Goal: Register for event/course

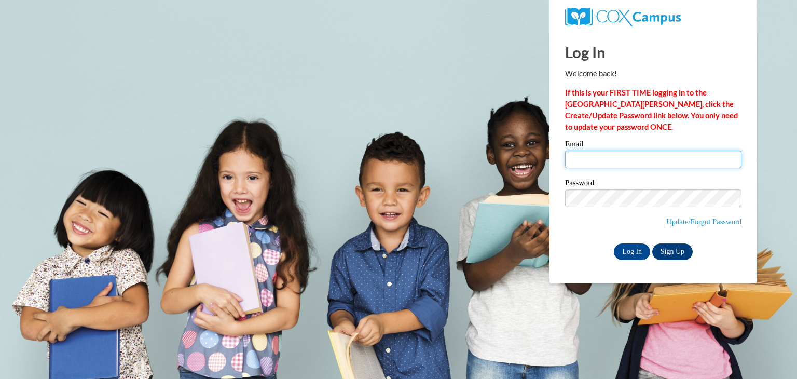
click at [580, 156] on input "Email" at bounding box center [653, 159] width 176 height 18
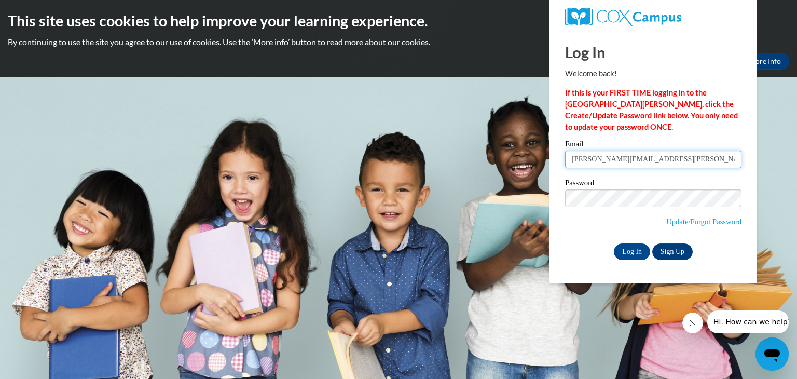
type input "[PERSON_NAME][EMAIL_ADDRESS][PERSON_NAME][DOMAIN_NAME]"
click at [625, 250] on input "Log In" at bounding box center [632, 251] width 36 height 17
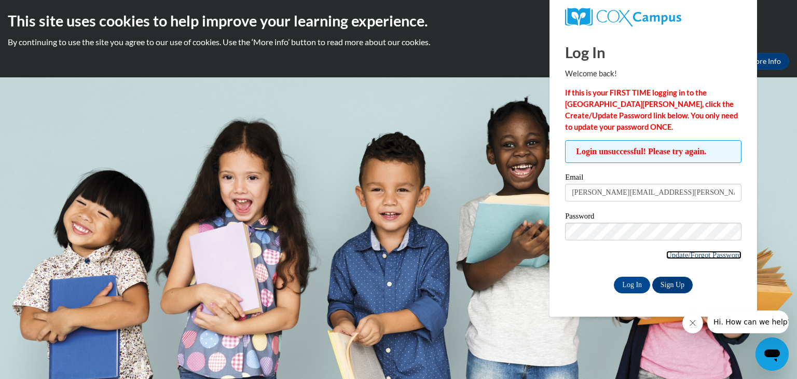
click at [694, 253] on link "Update/Forgot Password" at bounding box center [703, 255] width 75 height 8
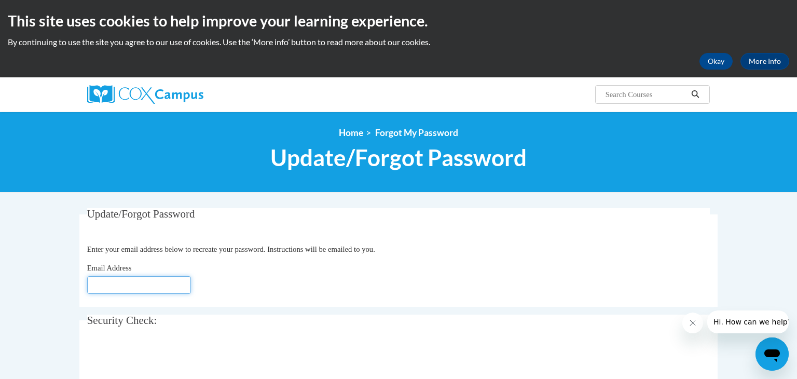
click at [161, 285] on input "Email Address" at bounding box center [139, 285] width 104 height 18
type input "[PERSON_NAME]"
type input "L"
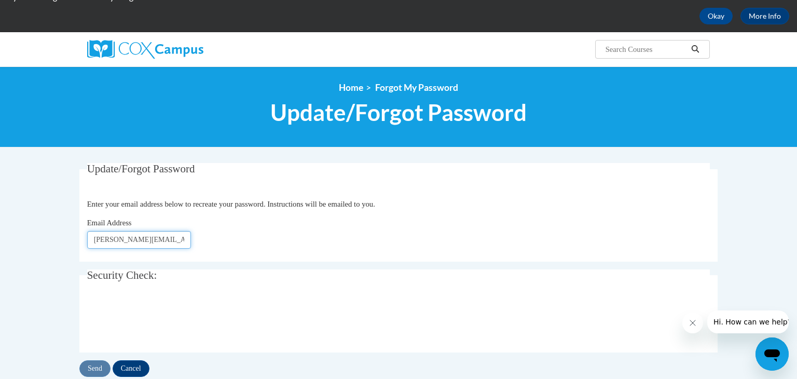
scroll to position [46, 0]
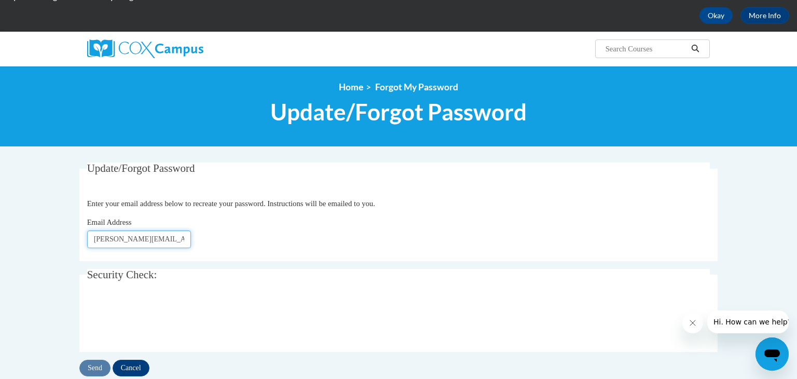
type input "leslie.benitz@wrps.net"
click at [93, 365] on input "Send" at bounding box center [94, 368] width 31 height 17
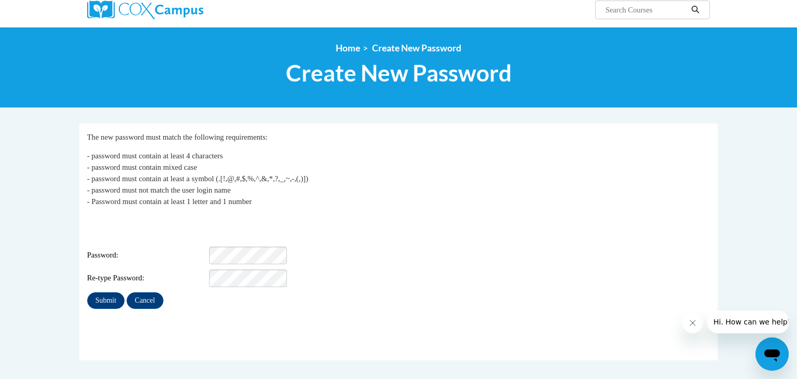
scroll to position [85, 0]
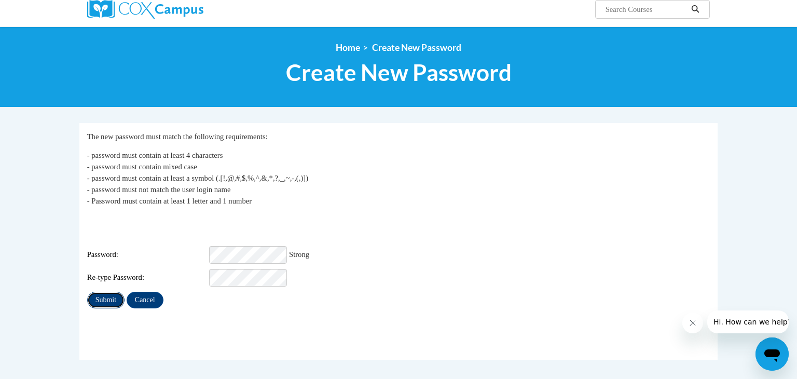
click at [104, 292] on input "Submit" at bounding box center [105, 300] width 37 height 17
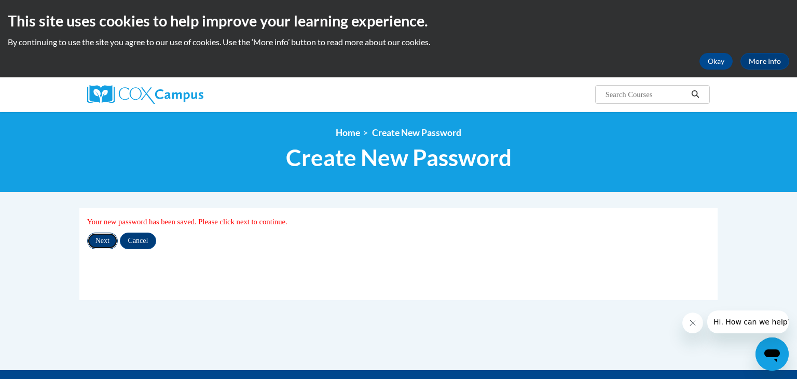
click at [104, 242] on input "Next" at bounding box center [102, 240] width 31 height 17
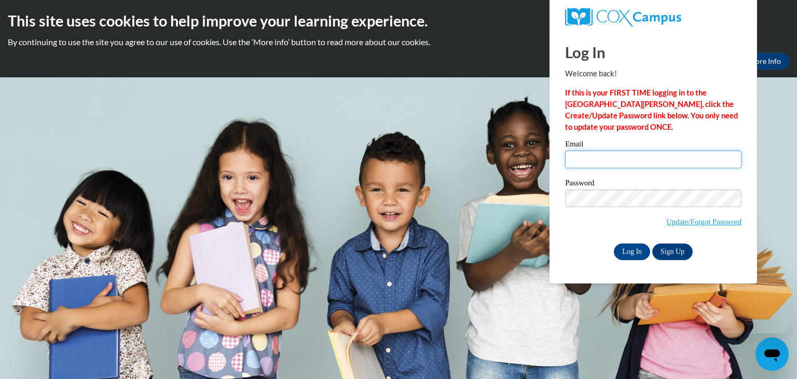
click at [582, 159] on input "Email" at bounding box center [653, 159] width 176 height 18
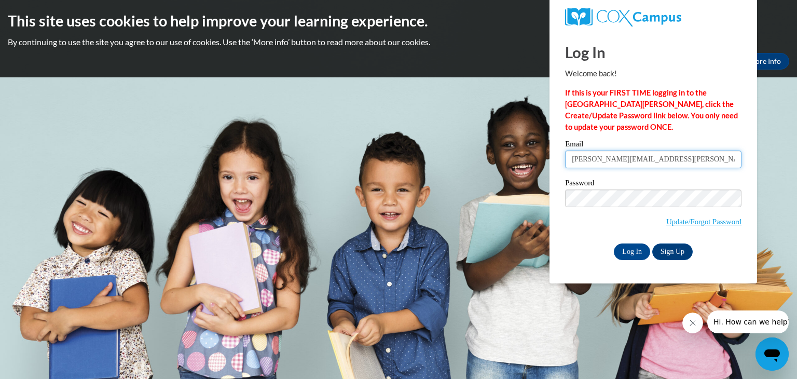
type input "leslie.benitz@wrps.net"
click at [629, 253] on input "Log In" at bounding box center [632, 251] width 36 height 17
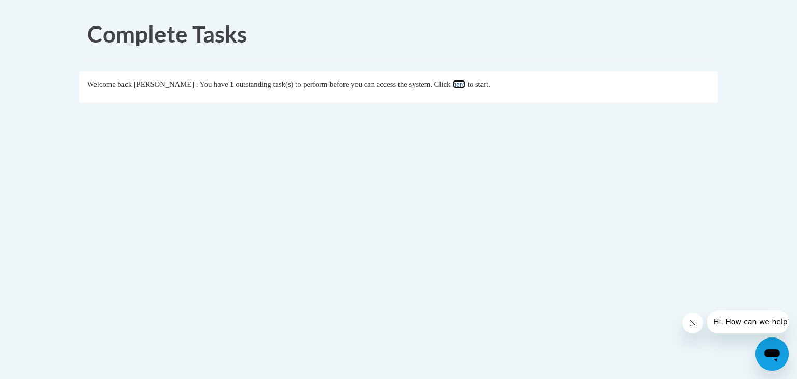
click at [465, 82] on link "here" at bounding box center [459, 84] width 13 height 8
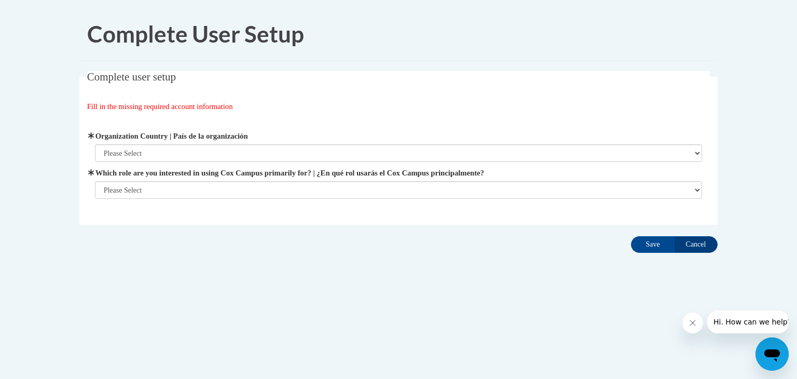
click at [327, 164] on div "Organization Address Line 1 | Dirección de la organización Línea 1 Organization…" at bounding box center [399, 164] width 608 height 68
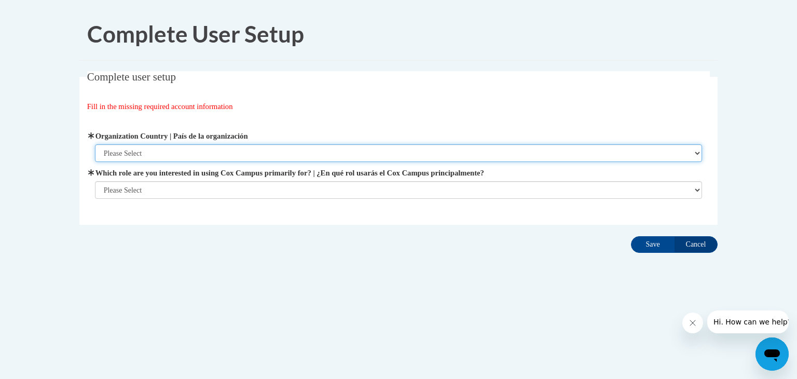
click at [693, 151] on select "Please Select United States | Estados Unidos Outside of the United States | Fue…" at bounding box center [399, 153] width 608 height 18
select select "ad49bcad-a171-4b2e-b99c-48b446064914"
click at [95, 144] on select "Please Select United States | Estados Unidos Outside of the United States | Fue…" at bounding box center [399, 153] width 608 height 18
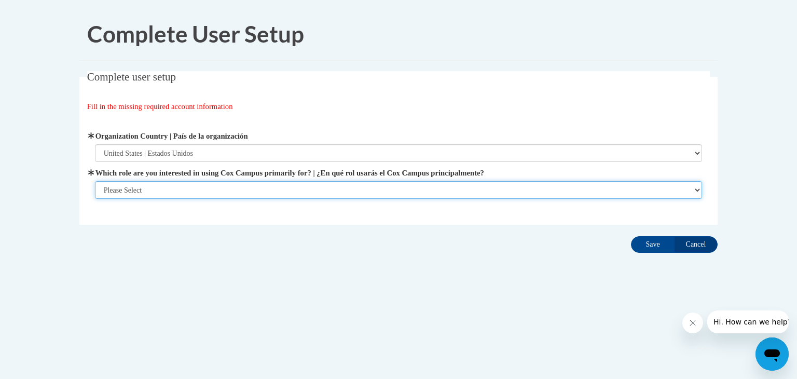
click at [692, 193] on select "Please Select College/University | Colegio/Universidad Community/Nonprofit Part…" at bounding box center [399, 190] width 608 height 18
select select "fbf2d438-af2f-41f8-98f1-81c410e29de3"
click at [95, 199] on select "Please Select College/University | Colegio/Universidad Community/Nonprofit Part…" at bounding box center [399, 190] width 608 height 18
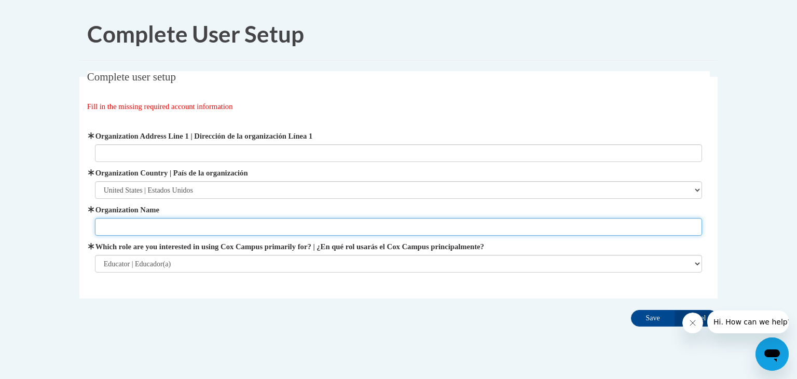
click at [327, 231] on input "Organization Name" at bounding box center [399, 227] width 608 height 18
type input "Wisconsin Rapids Public Schools"
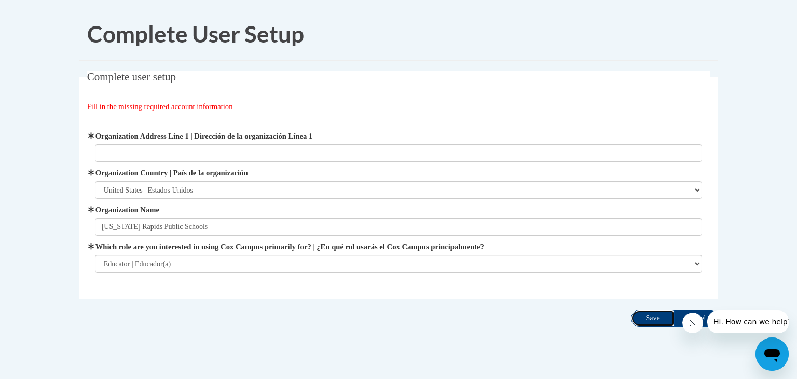
click at [657, 319] on input "Save" at bounding box center [653, 318] width 44 height 17
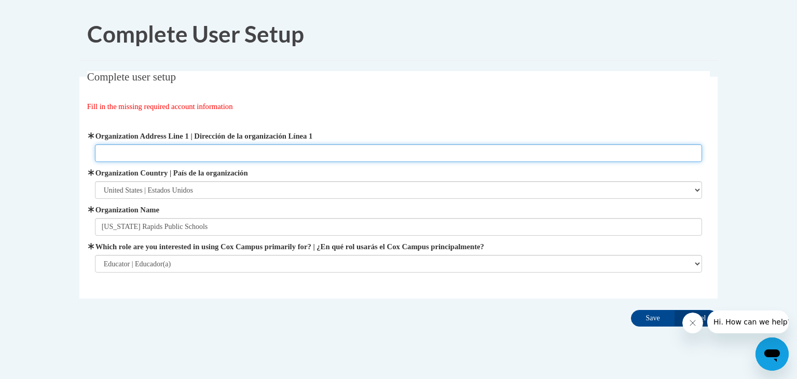
click at [161, 147] on input "Organization Address Line 1 | Dirección de la organización Línea 1" at bounding box center [399, 153] width 608 height 18
type input "313 Lincoln St. Wis. Rapids, WI 54494"
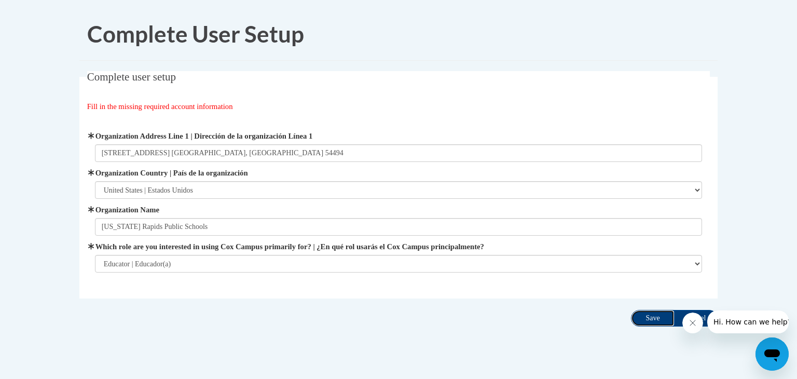
click at [642, 318] on input "Save" at bounding box center [653, 318] width 44 height 17
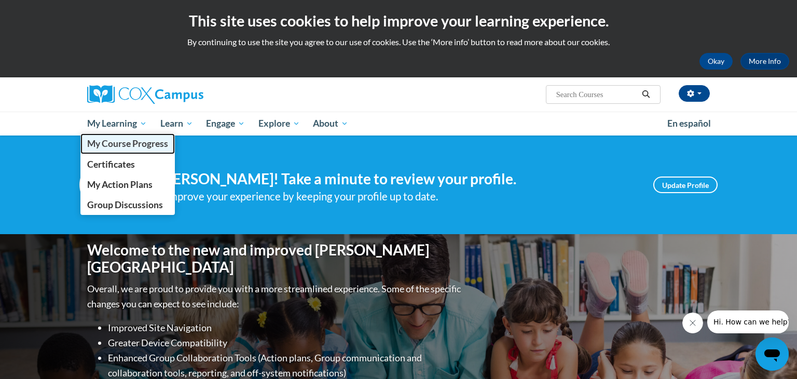
click at [112, 148] on span "My Course Progress" at bounding box center [127, 143] width 81 height 11
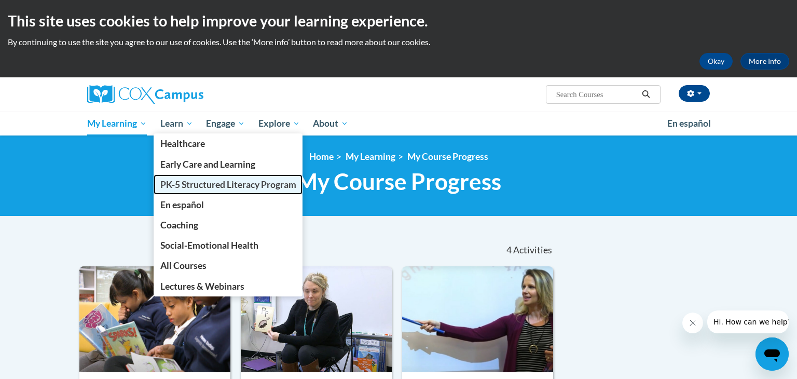
click at [173, 182] on span "PK-5 Structured Literacy Program" at bounding box center [228, 184] width 136 height 11
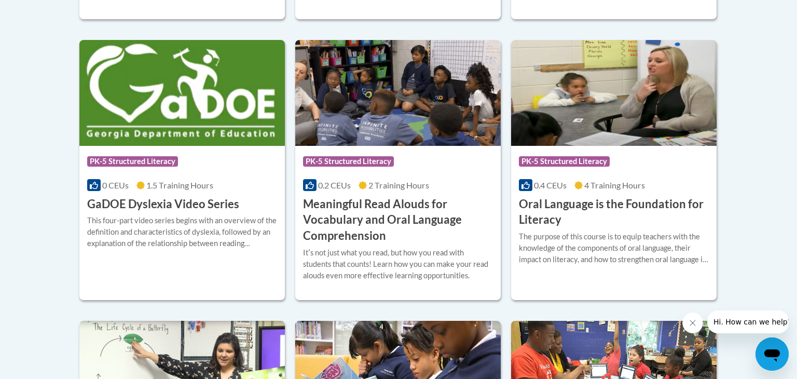
scroll to position [686, 0]
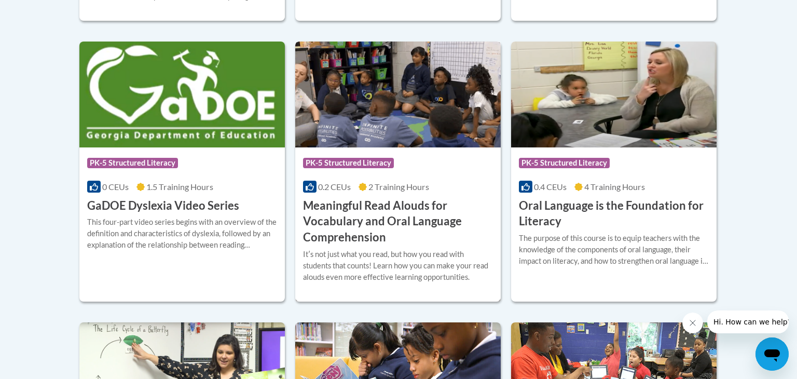
click at [374, 132] on img at bounding box center [397, 95] width 205 height 106
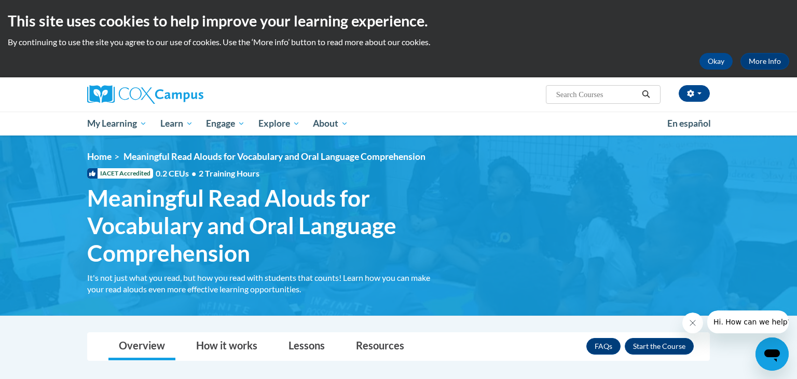
click at [524, 156] on ol "Home Meaningful Read Alouds for Vocabulary and Oral Language Comprehension" at bounding box center [398, 156] width 623 height 11
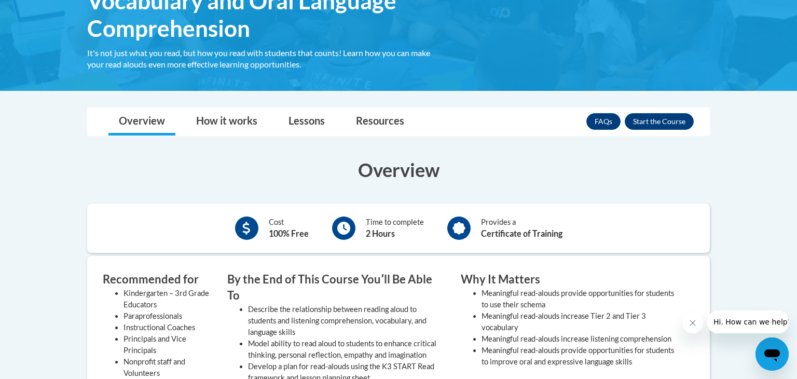
scroll to position [224, 0]
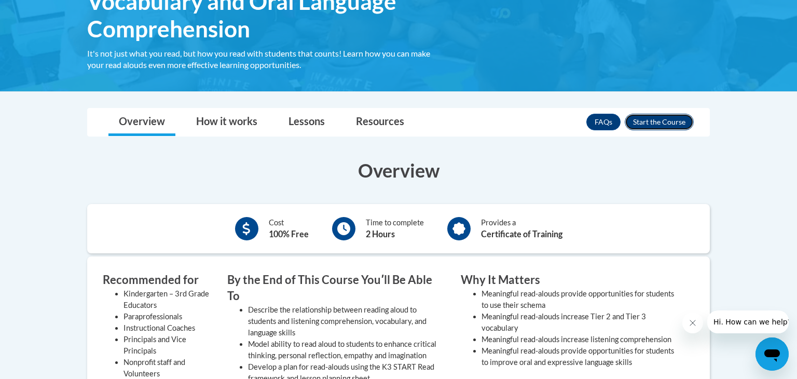
click at [640, 119] on button "Enroll" at bounding box center [659, 122] width 69 height 17
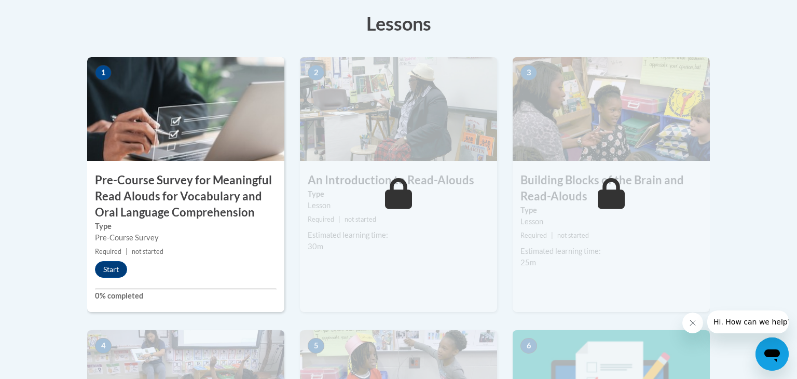
scroll to position [316, 0]
click at [113, 266] on button "Start" at bounding box center [111, 269] width 32 height 17
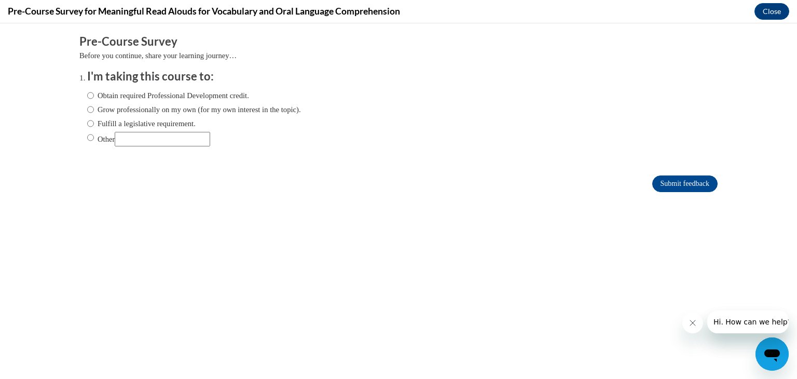
scroll to position [0, 0]
click at [92, 93] on input "Obtain required Professional Development credit." at bounding box center [90, 95] width 7 height 11
radio input "true"
click at [90, 108] on input "Grow professionally on my own (for my own interest in the topic)." at bounding box center [90, 109] width 7 height 11
radio input "true"
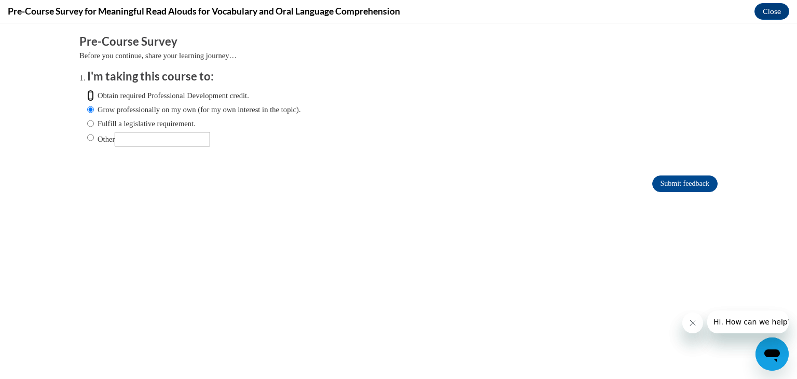
click at [91, 93] on input "Obtain required Professional Development credit." at bounding box center [90, 95] width 7 height 11
radio input "true"
click at [90, 120] on input "Fulfill a legislative requirement." at bounding box center [90, 123] width 7 height 11
radio input "true"
click at [682, 184] on input "Submit feedback" at bounding box center [684, 183] width 65 height 17
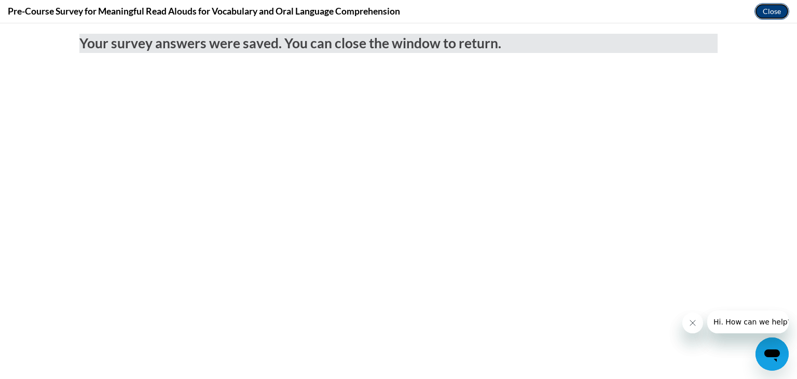
click at [769, 17] on button "Close" at bounding box center [772, 11] width 35 height 17
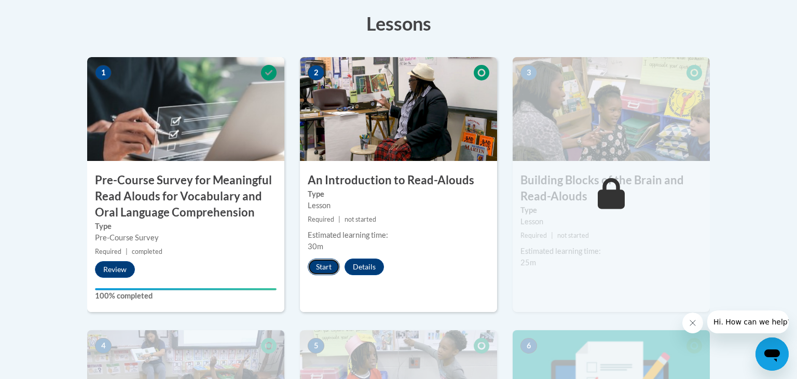
click at [318, 265] on button "Start" at bounding box center [324, 266] width 32 height 17
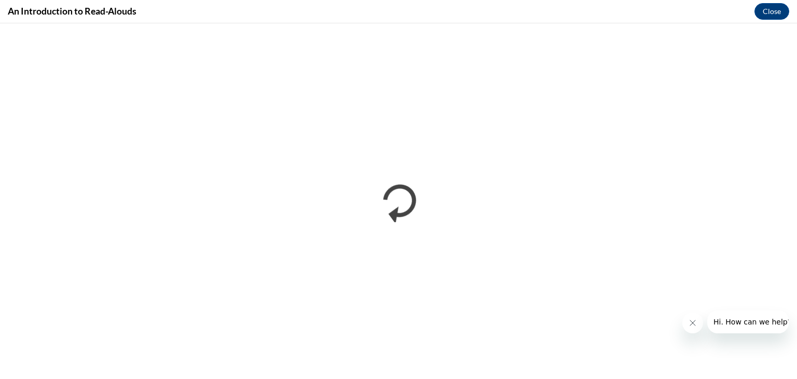
click at [690, 326] on icon "Close message from company" at bounding box center [693, 323] width 8 height 8
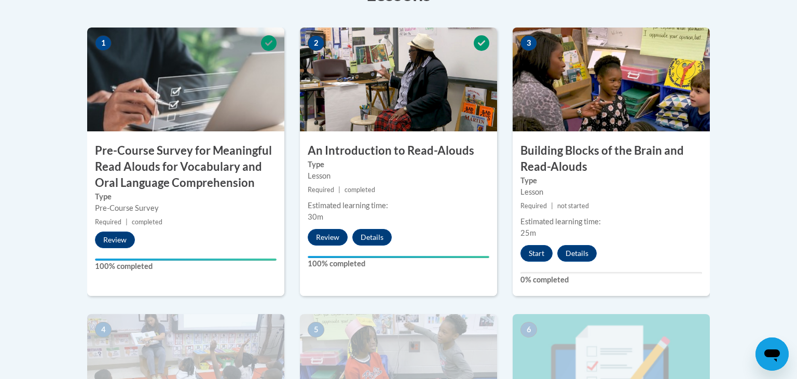
scroll to position [343, 0]
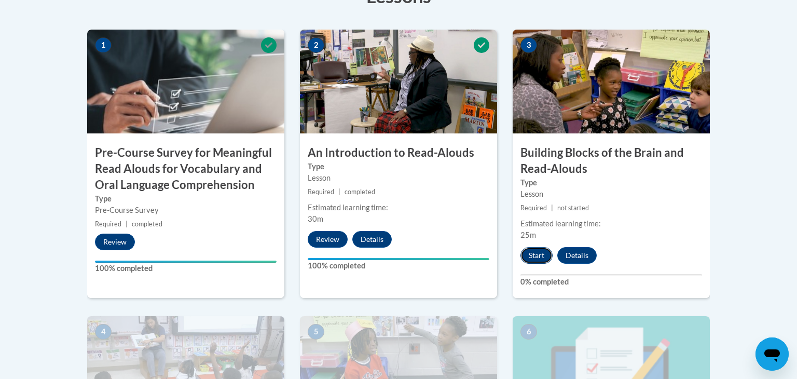
click at [540, 255] on button "Start" at bounding box center [536, 255] width 32 height 17
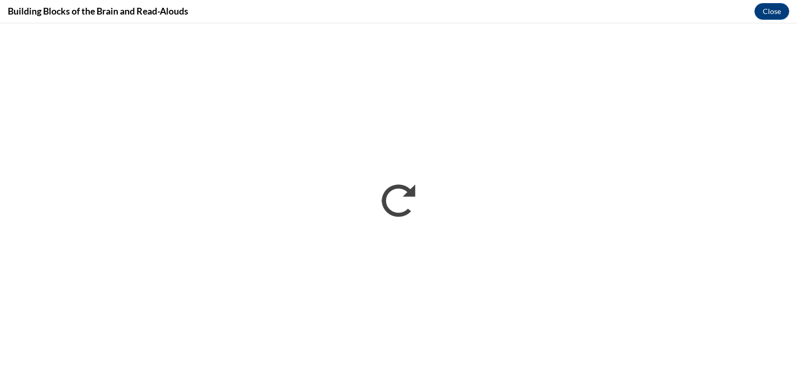
scroll to position [0, 0]
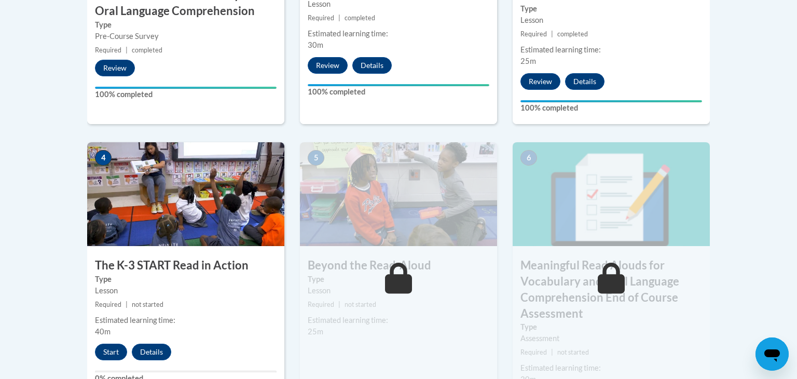
scroll to position [519, 0]
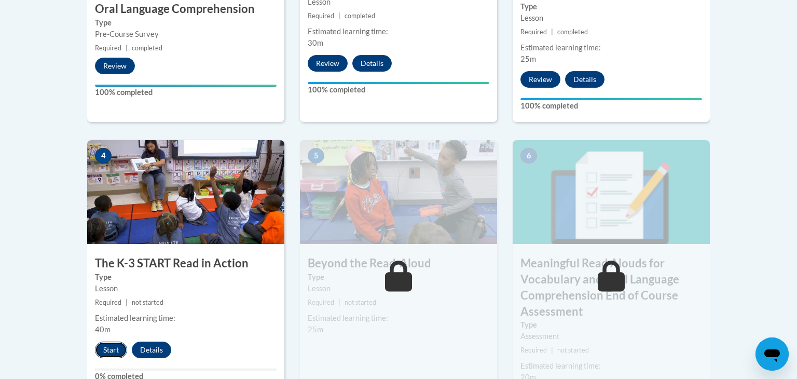
click at [111, 351] on button "Start" at bounding box center [111, 349] width 32 height 17
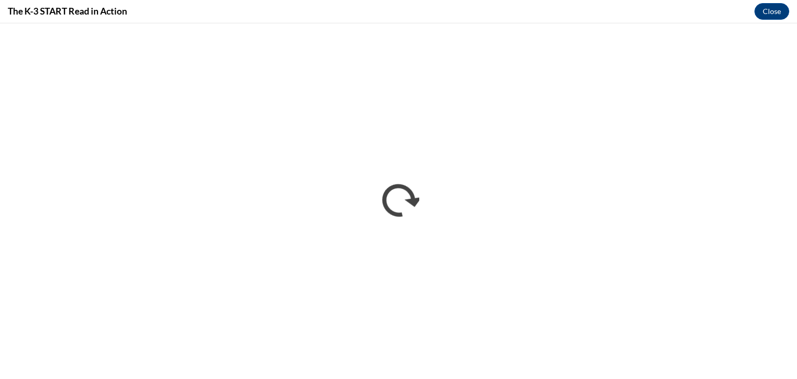
scroll to position [0, 0]
